Goal: Find specific page/section: Find specific page/section

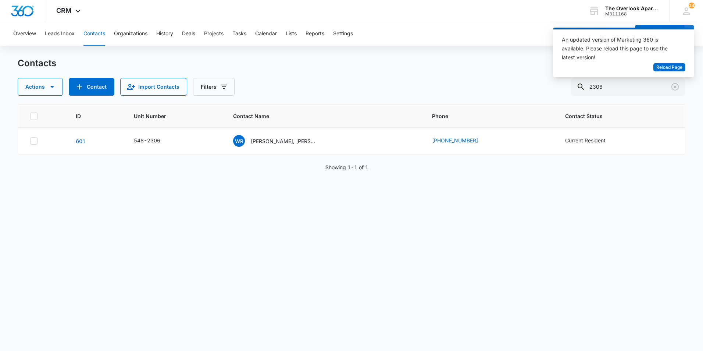
drag, startPoint x: 613, startPoint y: 87, endPoint x: 500, endPoint y: 104, distance: 114.3
click at [502, 105] on div "Contacts Actions Contact Import Contacts Filters 2306 ID Unit Number Contact Na…" at bounding box center [352, 203] width 668 height 293
type input "8307"
click at [281, 140] on p "[PERSON_NAME]" at bounding box center [289, 141] width 42 height 8
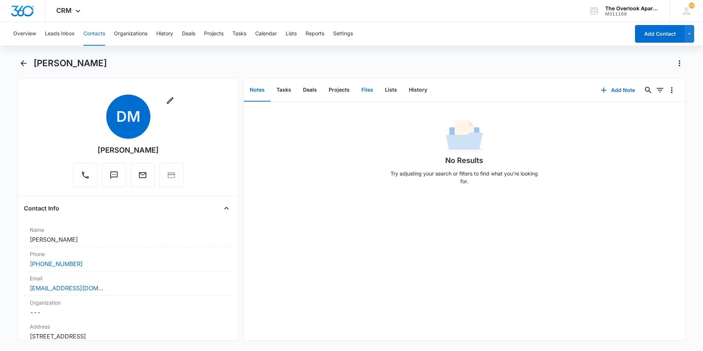
click at [368, 88] on button "Files" at bounding box center [368, 90] width 24 height 23
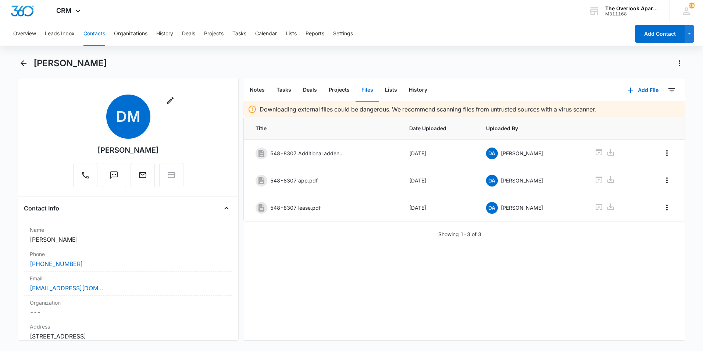
click at [336, 243] on div "Downloading external files could be dangerous. We recommend scanning files from…" at bounding box center [464, 221] width 442 height 238
click at [331, 257] on div "Downloading external files could be dangerous. We recommend scanning files from…" at bounding box center [464, 221] width 442 height 238
click at [89, 26] on button "Contacts" at bounding box center [94, 34] width 22 height 24
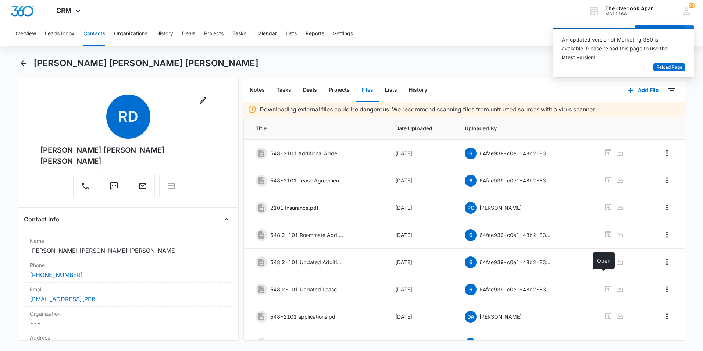
scroll to position [39, 0]
